Goal: Task Accomplishment & Management: Manage account settings

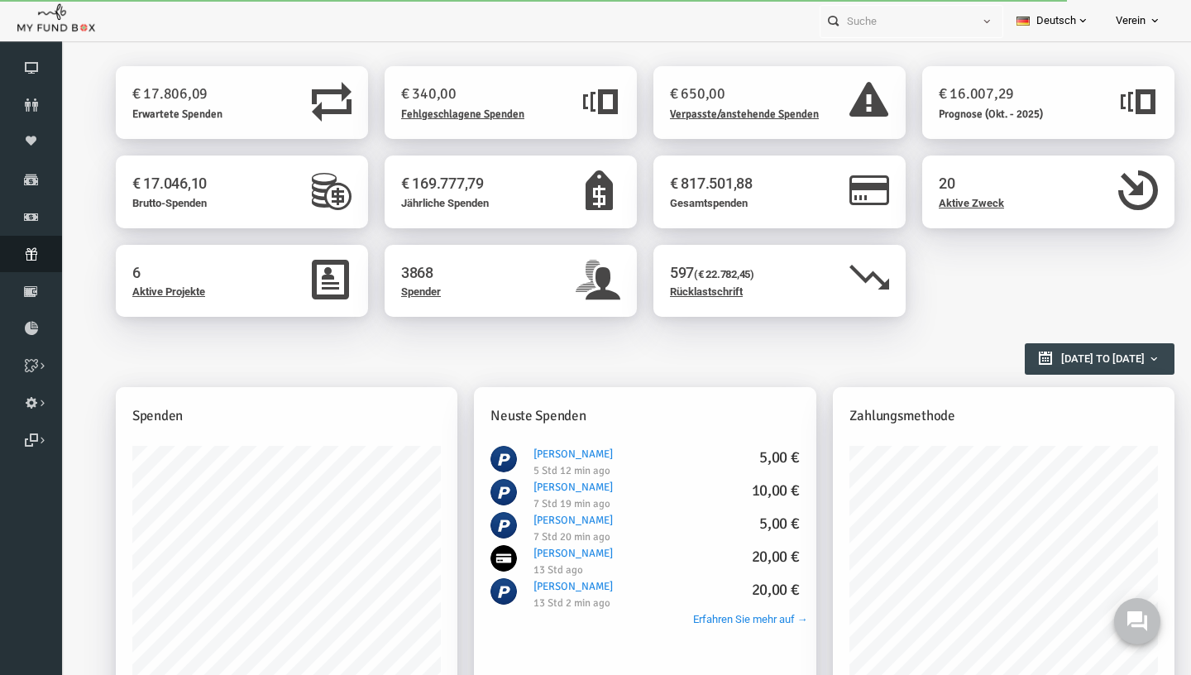
click at [38, 261] on icon at bounding box center [31, 253] width 62 height 13
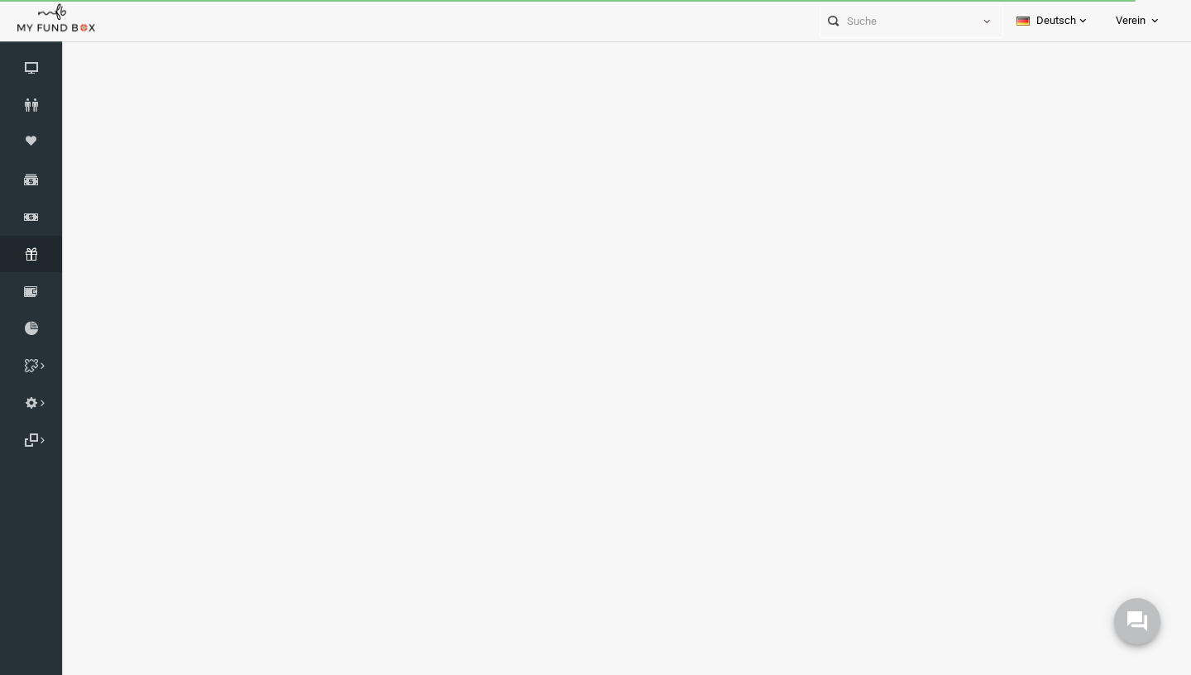
select select "100"
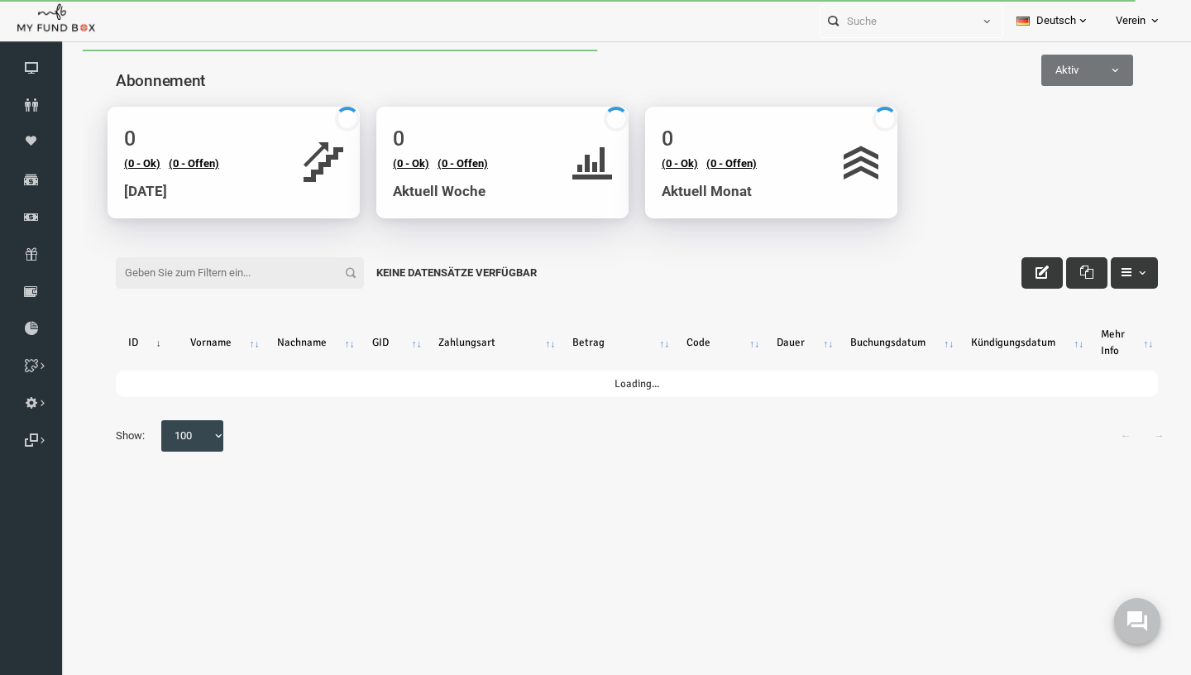
click at [186, 275] on input "Filter:" at bounding box center [217, 272] width 248 height 31
paste input "[EMAIL_ADDRESS][DOMAIN_NAME]"
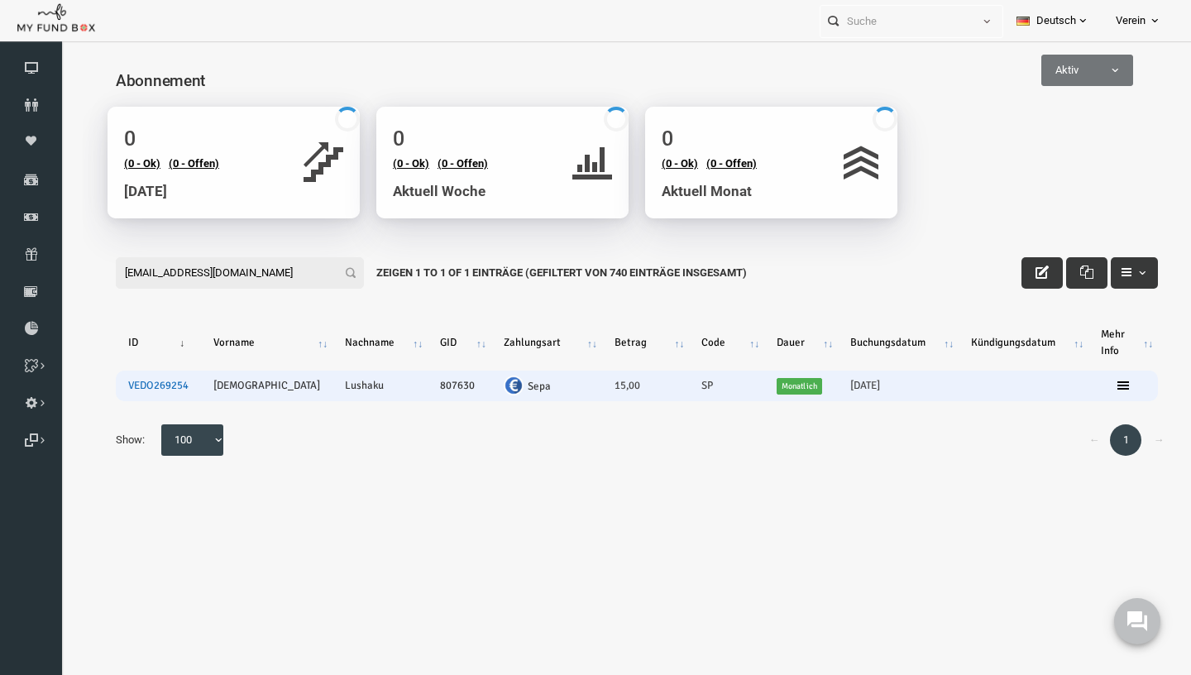
type input "[EMAIL_ADDRESS][DOMAIN_NAME]"
click at [137, 385] on link "VEDO269254" at bounding box center [135, 385] width 60 height 13
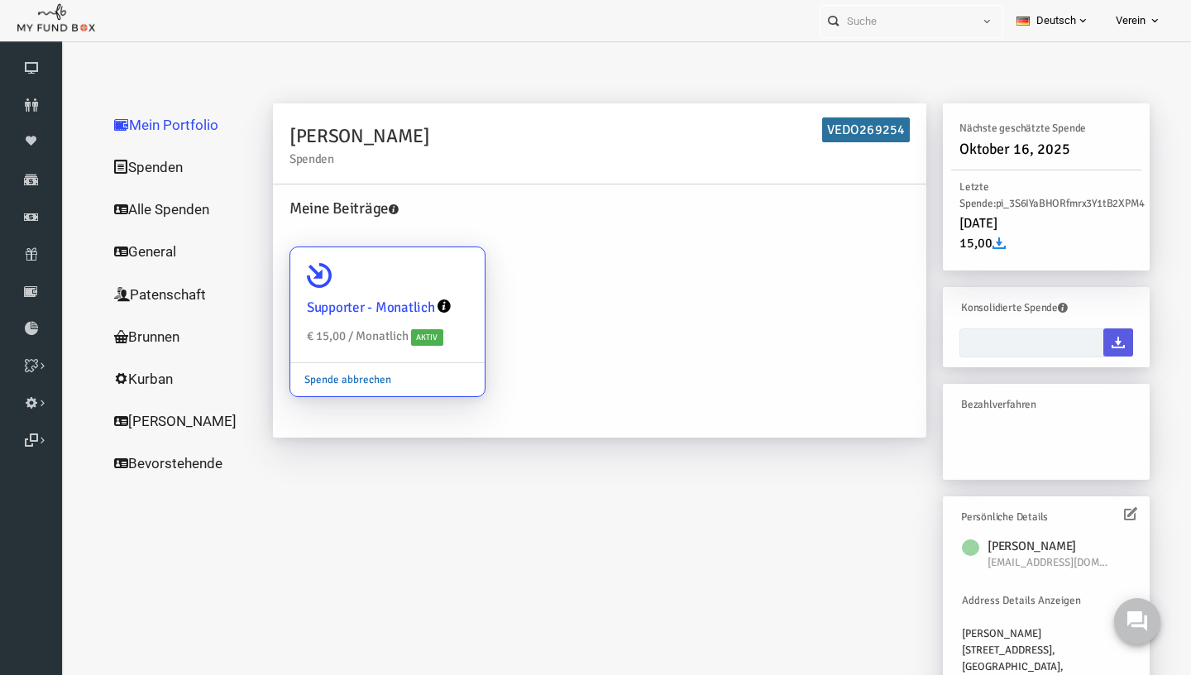
click at [304, 378] on link "Spende abbrechen" at bounding box center [324, 379] width 115 height 31
click at [424, 287] on input "Supporter - Monatlich € 15,00 / Monatlich Aktiv Spende abbrechen" at bounding box center [440, 270] width 33 height 33
radio input "true"
click at [312, 383] on link "Spende abbrechen" at bounding box center [324, 379] width 115 height 31
click at [424, 287] on input "Supporter - Monatlich € 15,00 / Monatlich Aktiv Spende abbrechen" at bounding box center [440, 270] width 33 height 33
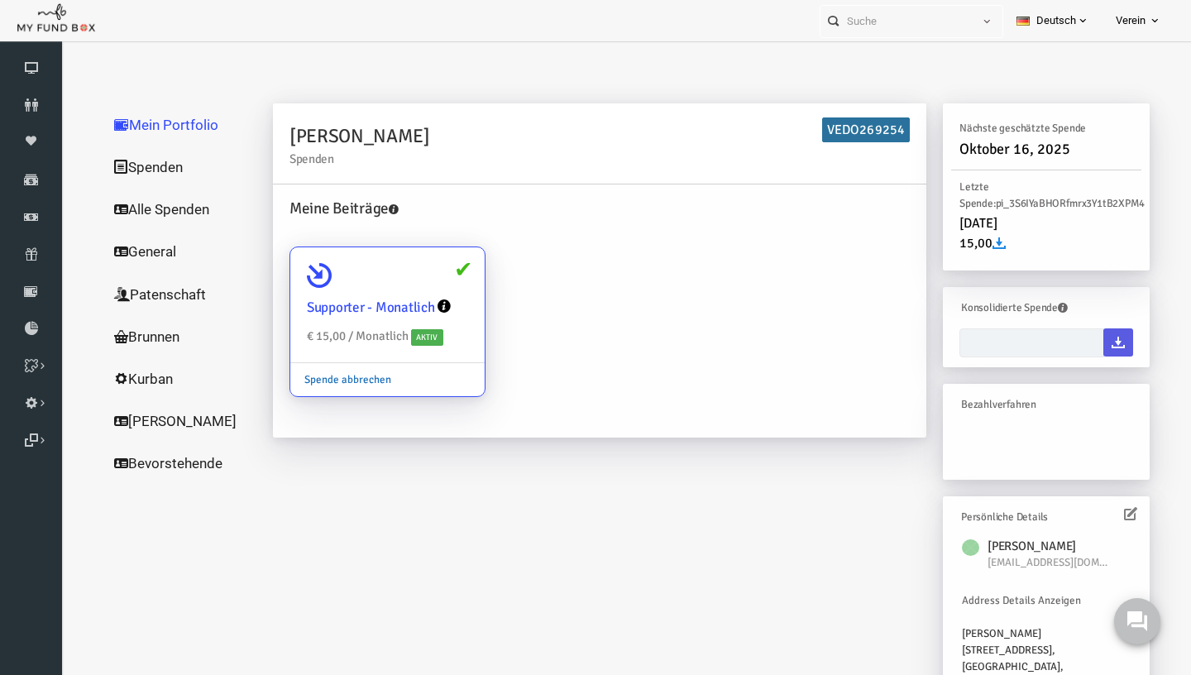
click at [324, 379] on link "Spende abbrechen" at bounding box center [324, 379] width 115 height 31
click at [424, 287] on input "Supporter - Monatlich € 15,00 / Monatlich Aktiv Spende abbrechen" at bounding box center [440, 270] width 33 height 33
click at [324, 379] on link "Spende abbrechen" at bounding box center [324, 379] width 115 height 31
click at [424, 287] on input "Supporter - Monatlich € 15,00 / Monatlich Aktiv Spende abbrechen" at bounding box center [440, 270] width 33 height 33
click at [324, 379] on link "Spende abbrechen" at bounding box center [324, 379] width 115 height 31
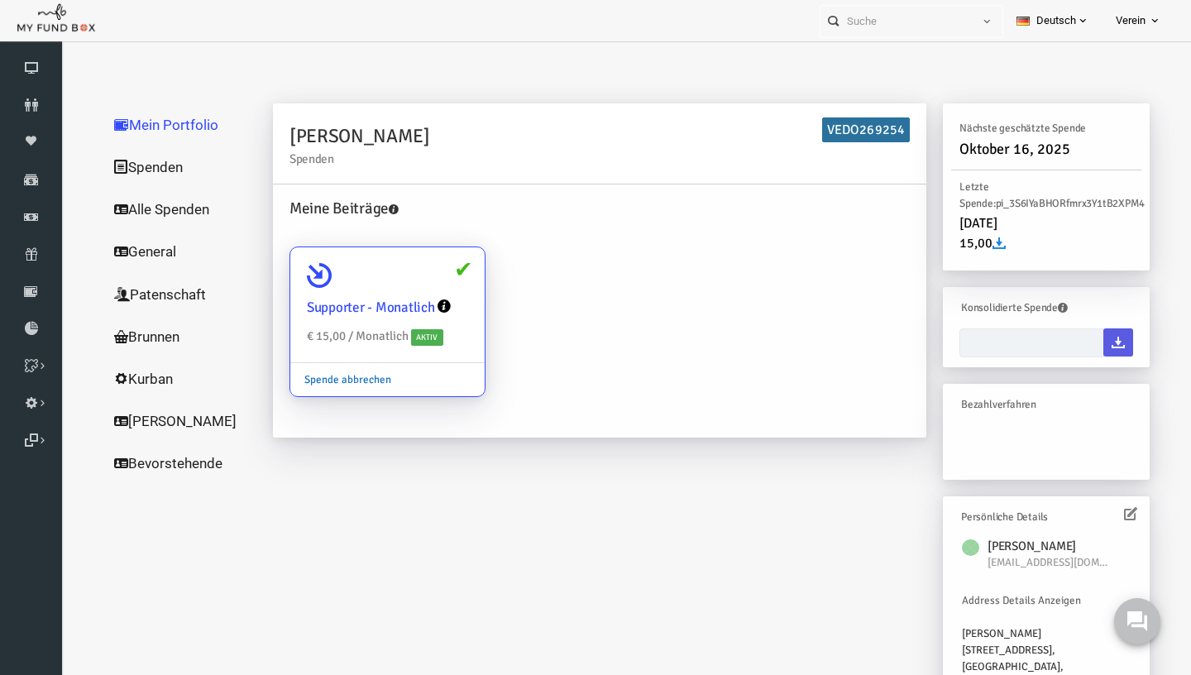
click at [424, 287] on input "Supporter - Monatlich € 15,00 / Monatlich Aktiv Spende abbrechen" at bounding box center [440, 270] width 33 height 33
click at [324, 379] on link "Spende abbrechen" at bounding box center [324, 379] width 115 height 31
click at [424, 287] on input "Supporter - Monatlich € 15,00 / Monatlich Aktiv Spende abbrechen" at bounding box center [440, 270] width 33 height 33
click at [666, 550] on div "Kysmet Lushaku Spenden VEDO269254 Meine Beiträge Supporter - Monatlich € 15,00 …" at bounding box center [688, 431] width 910 height 657
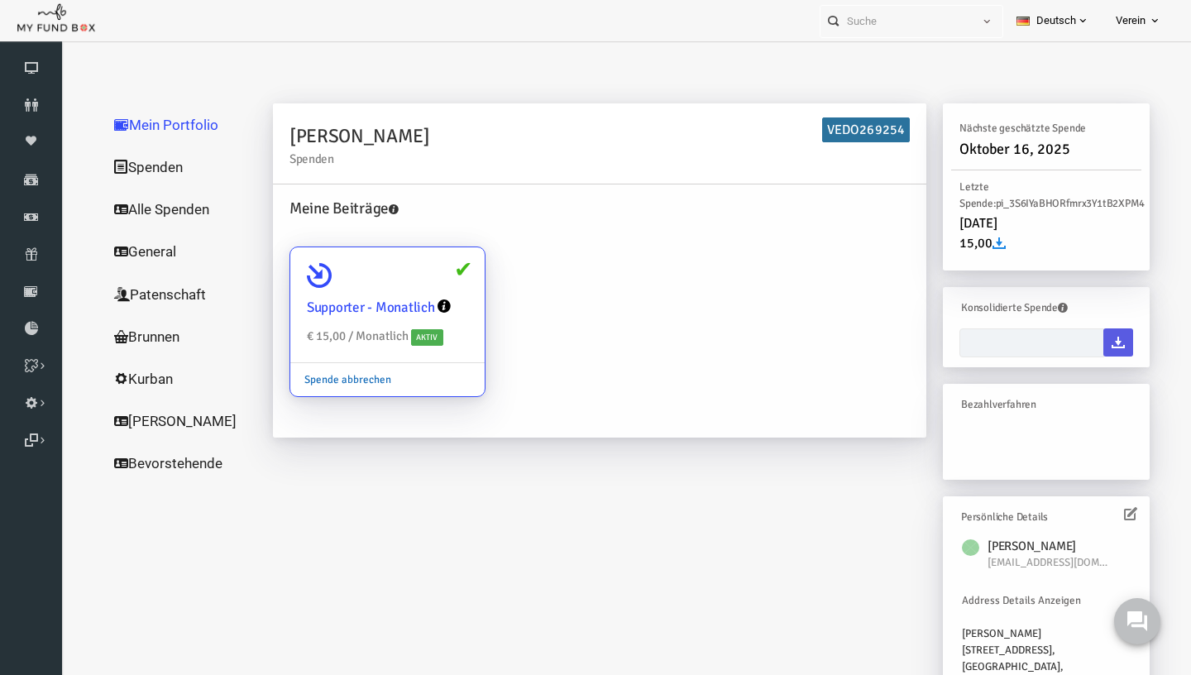
click at [326, 376] on link "Spende abbrechen" at bounding box center [324, 379] width 115 height 31
click at [424, 287] on input "Supporter - Monatlich € 15,00 / Monatlich Aktiv Spende abbrechen" at bounding box center [440, 270] width 33 height 33
click at [326, 376] on link "Spende abbrechen" at bounding box center [324, 379] width 115 height 31
click at [424, 287] on input "Supporter - Monatlich € 15,00 / Monatlich Aktiv Spende abbrechen" at bounding box center [440, 270] width 33 height 33
click at [326, 376] on link "Spende abbrechen" at bounding box center [324, 379] width 115 height 31
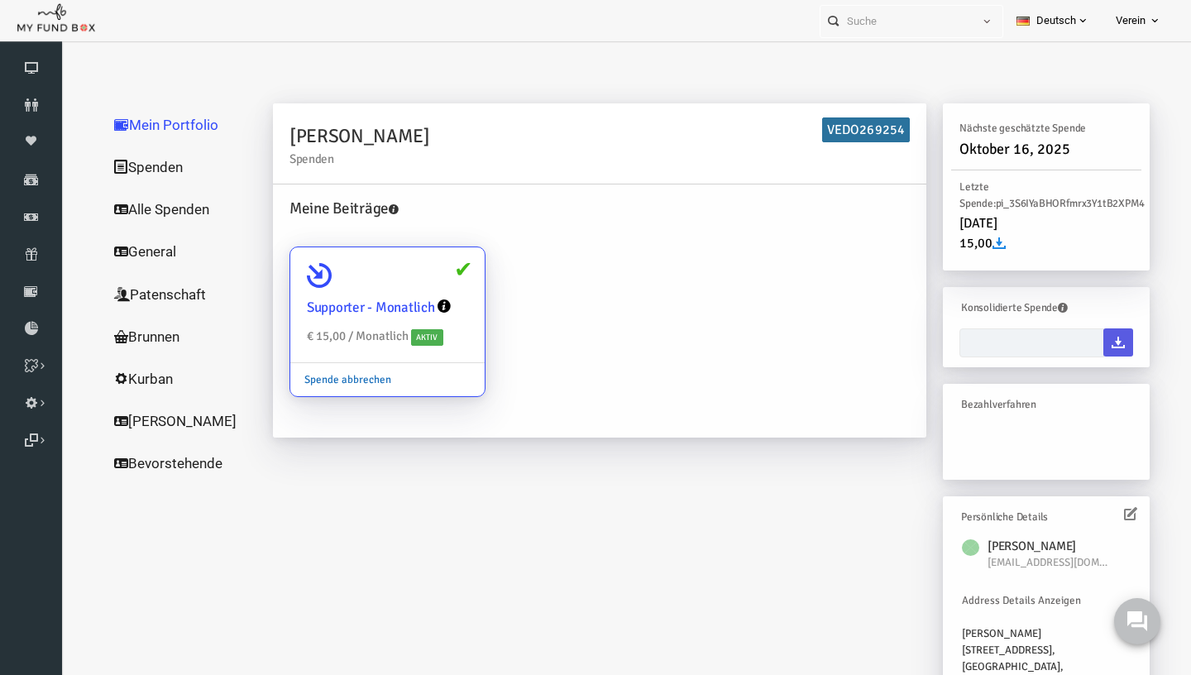
click at [424, 287] on input "Supporter - Monatlich € 15,00 / Monatlich Aktiv Spende abbrechen" at bounding box center [440, 270] width 33 height 33
click at [354, 381] on link "Spende abbrechen" at bounding box center [324, 379] width 115 height 31
click at [424, 287] on input "Supporter - Monatlich € 15,00 / Monatlich Aktiv Spende abbrechen" at bounding box center [440, 270] width 33 height 33
radio input "true"
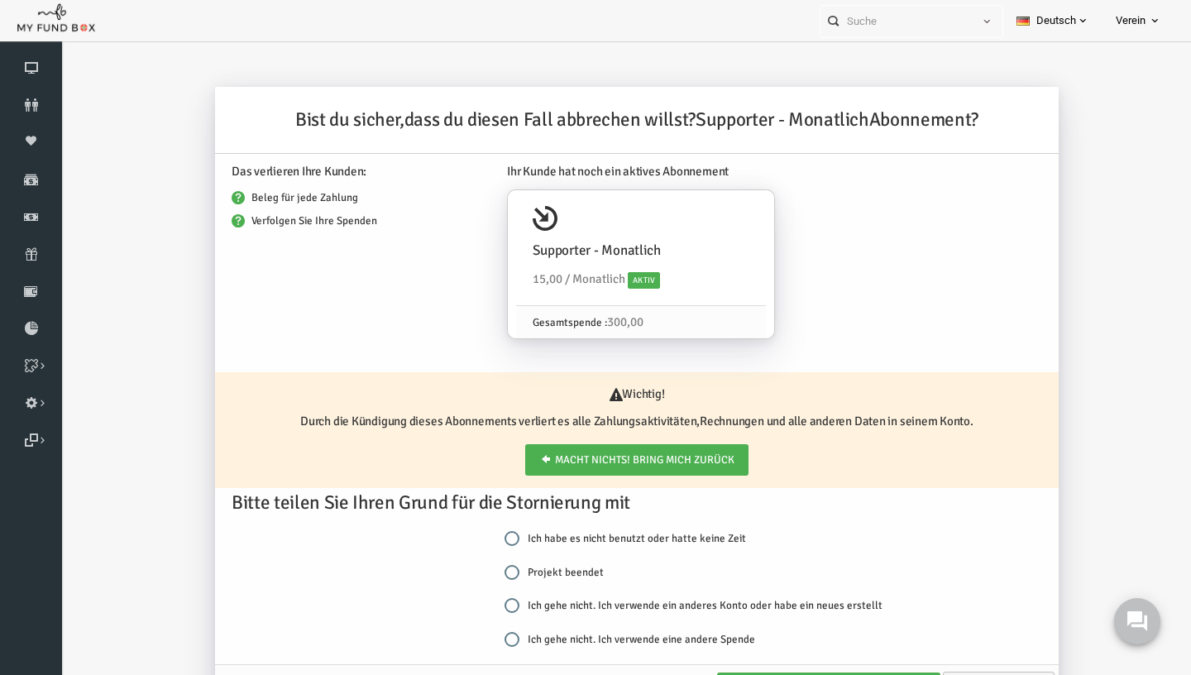
click at [508, 575] on label "Projekt beendet" at bounding box center [530, 572] width 99 height 17
click at [496, 575] on input "Projekt beendet" at bounding box center [488, 572] width 15 height 15
radio input "true"
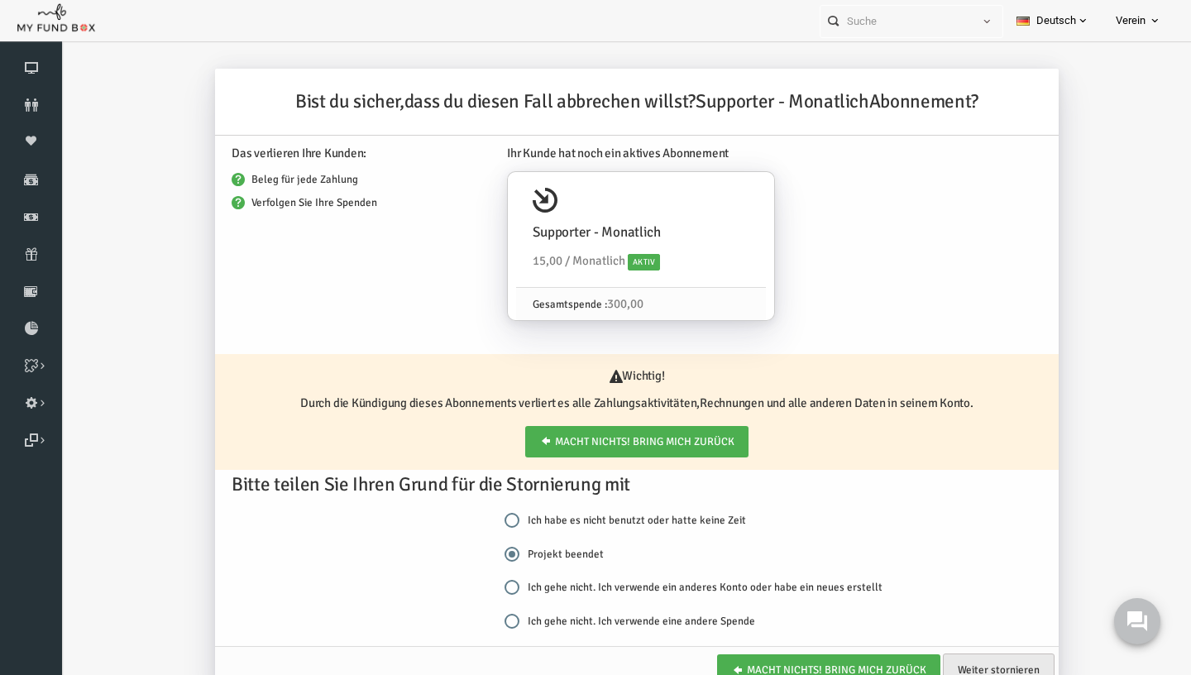
click at [985, 672] on link "Weiter stornieren" at bounding box center [976, 669] width 112 height 33
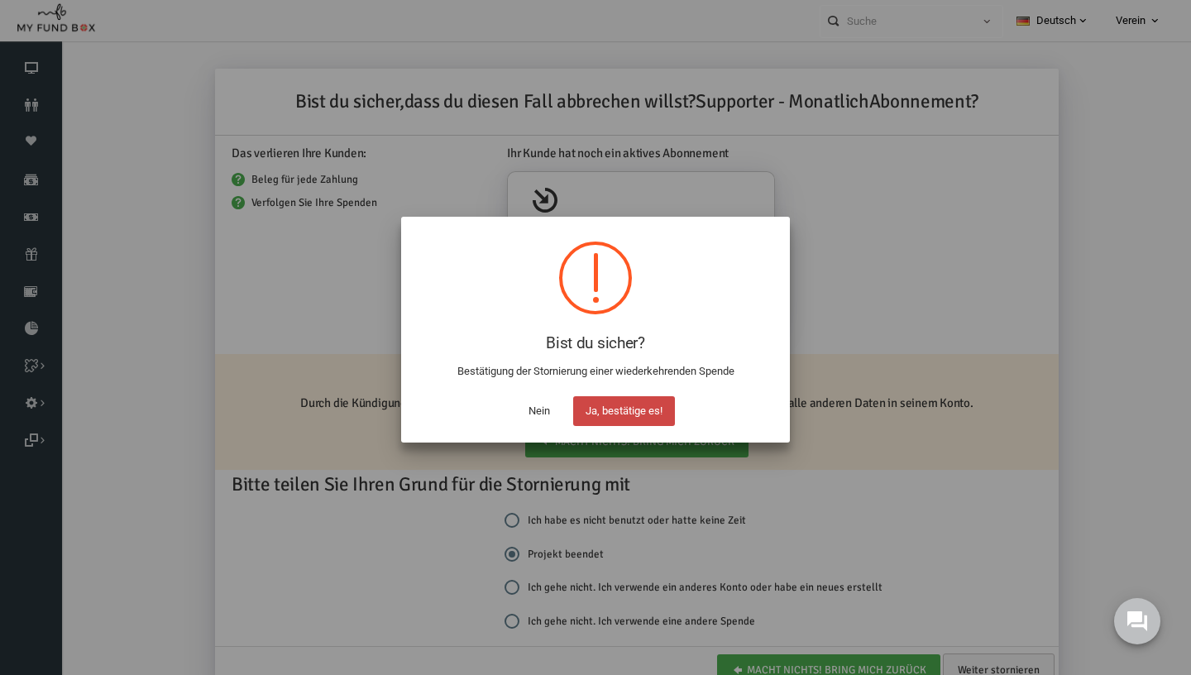
click at [634, 419] on button "Ja, bestätige es!" at bounding box center [624, 411] width 102 height 30
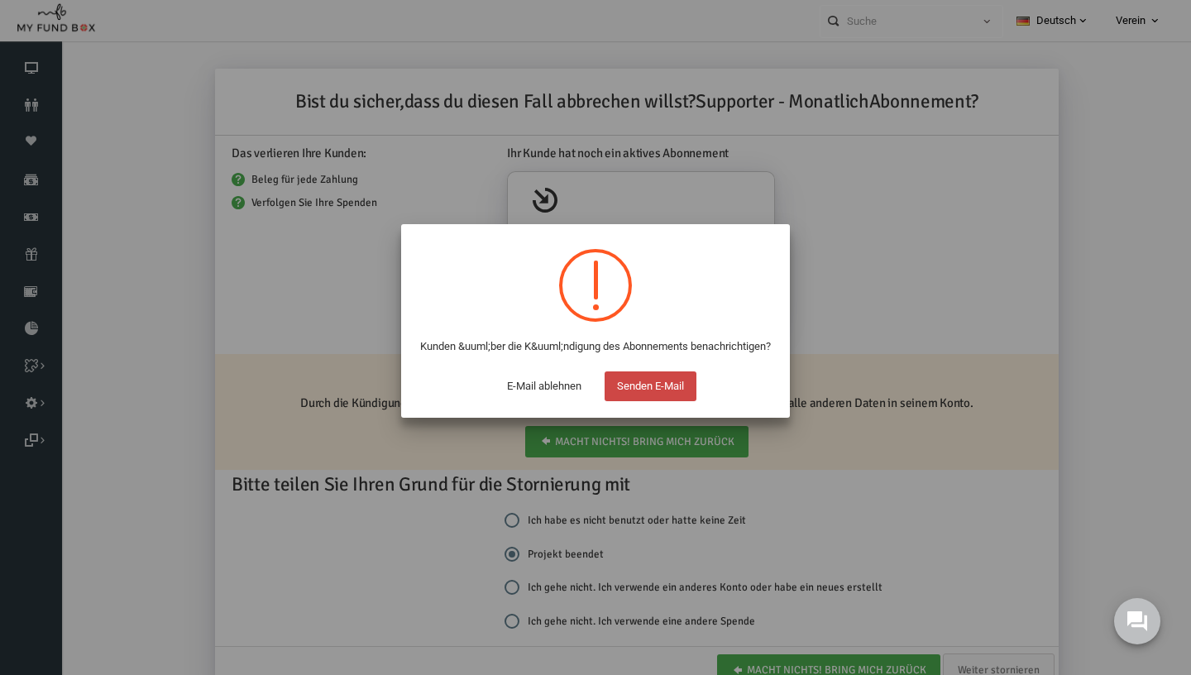
click at [644, 401] on button "Senden E-Mail" at bounding box center [651, 386] width 92 height 30
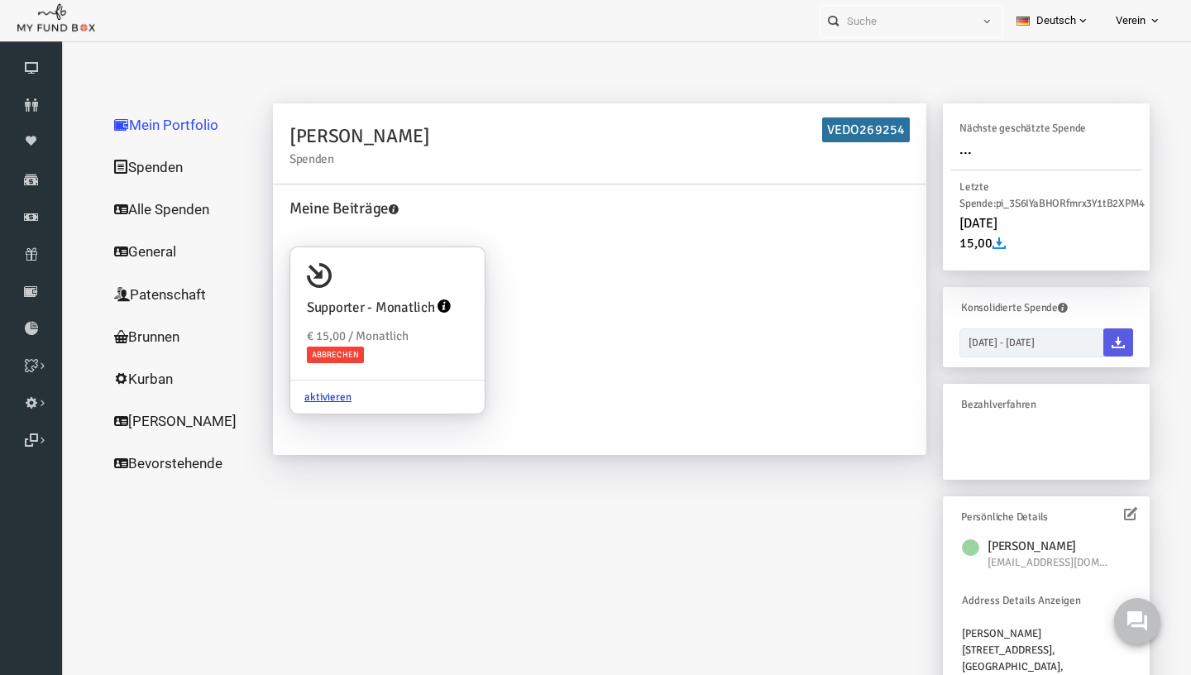
scroll to position [0, 0]
